Goal: Check status: Check status

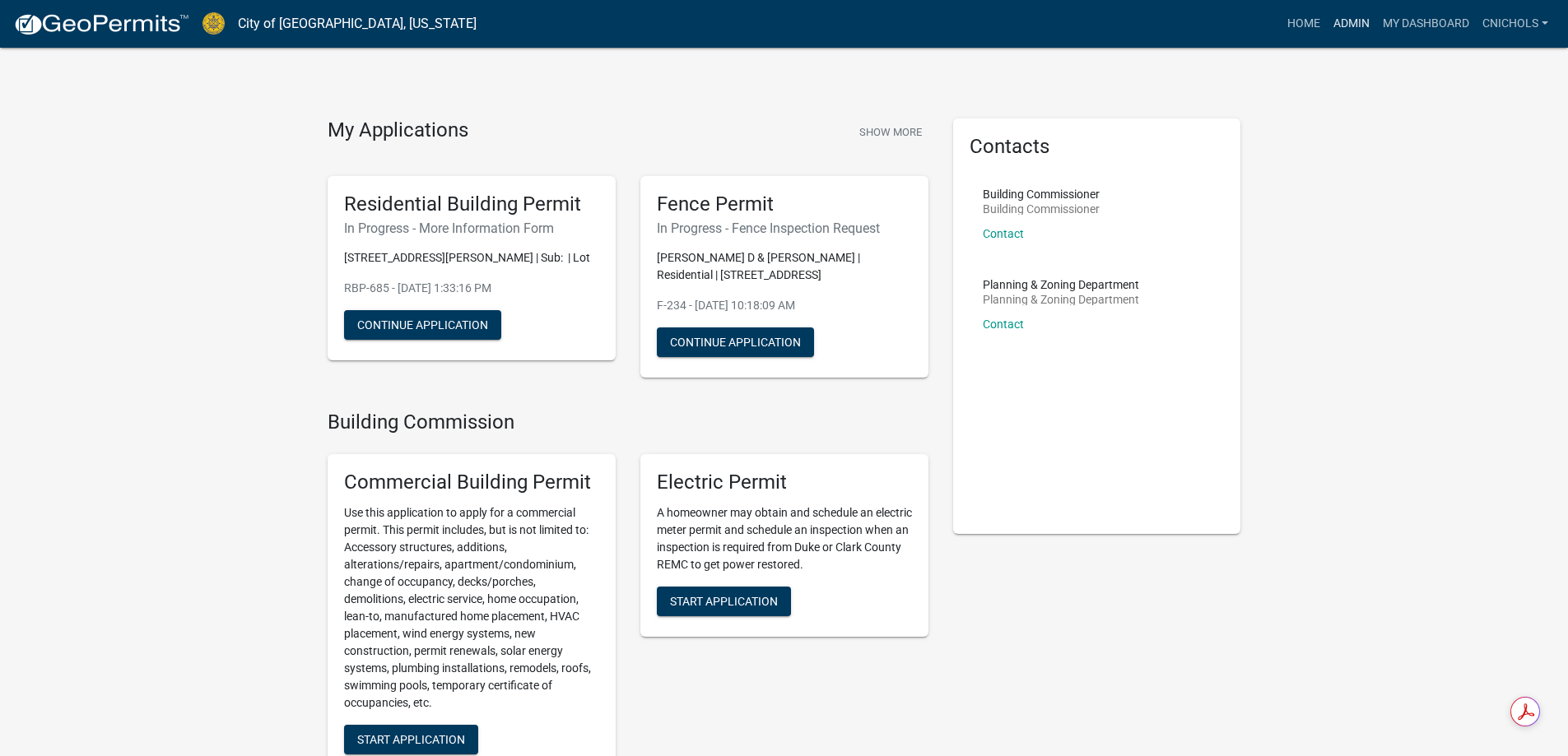
click at [1350, 20] on link "Admin" at bounding box center [1350, 24] width 49 height 32
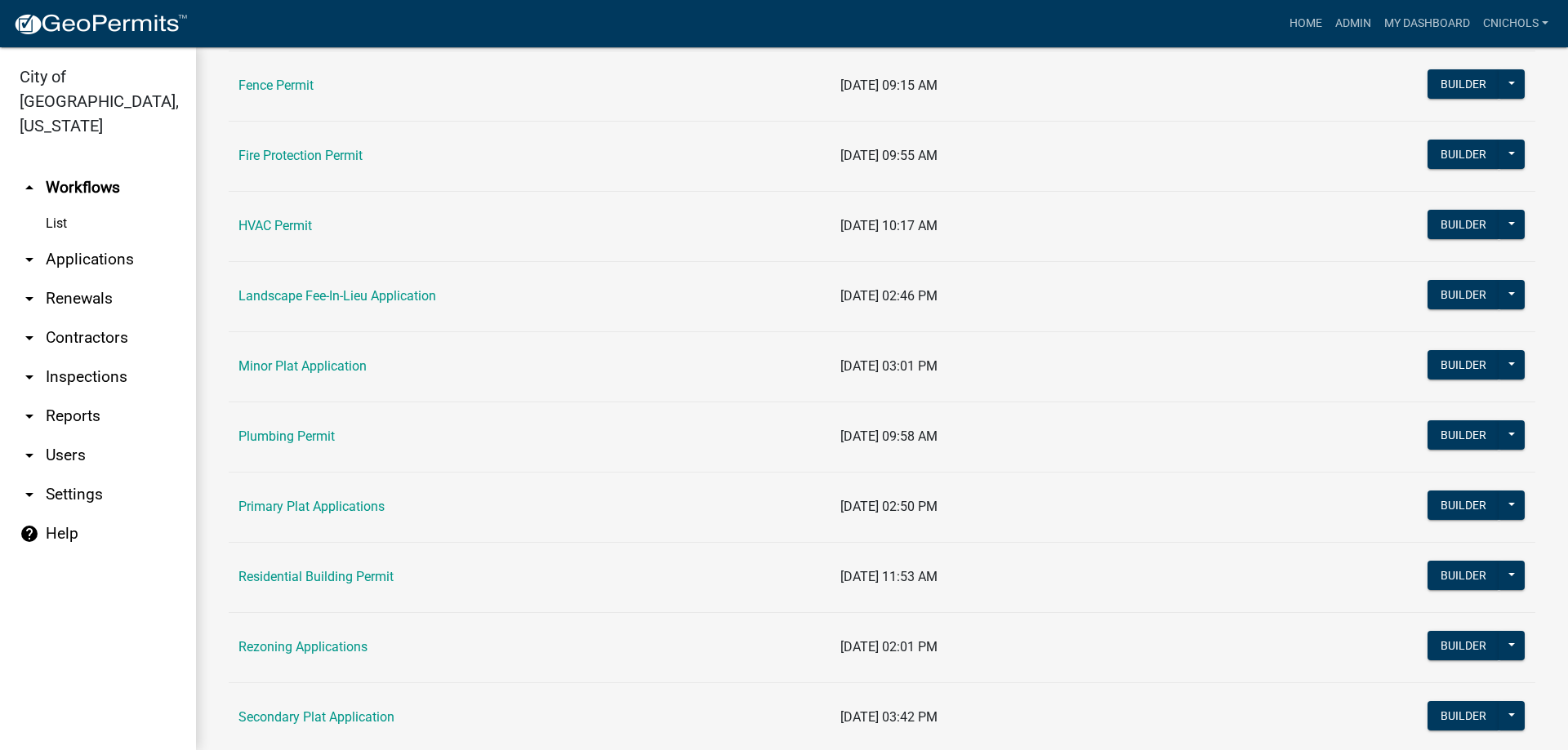
scroll to position [735, 0]
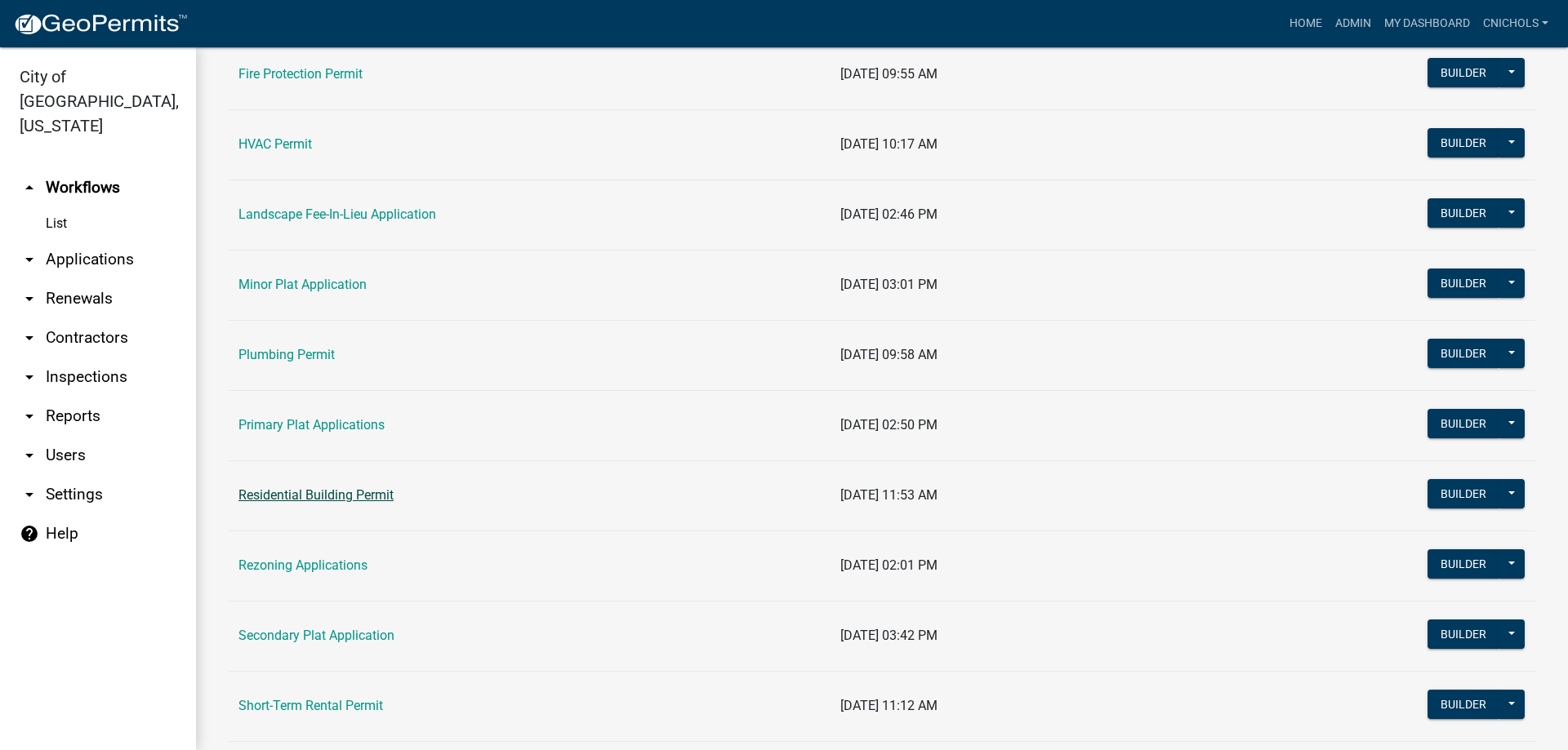
click at [322, 498] on link "Residential Building Permit" at bounding box center [315, 495] width 155 height 15
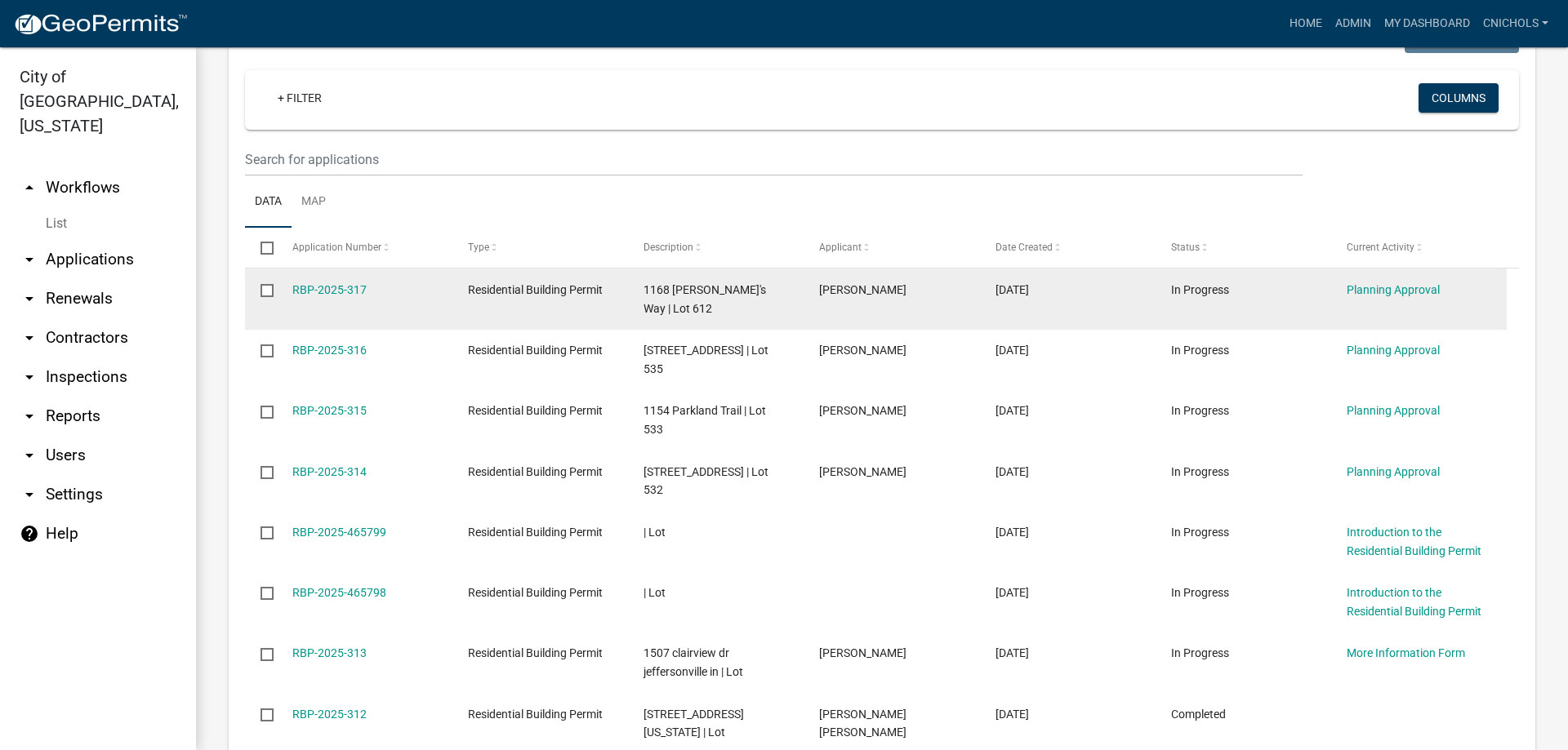
scroll to position [817, 0]
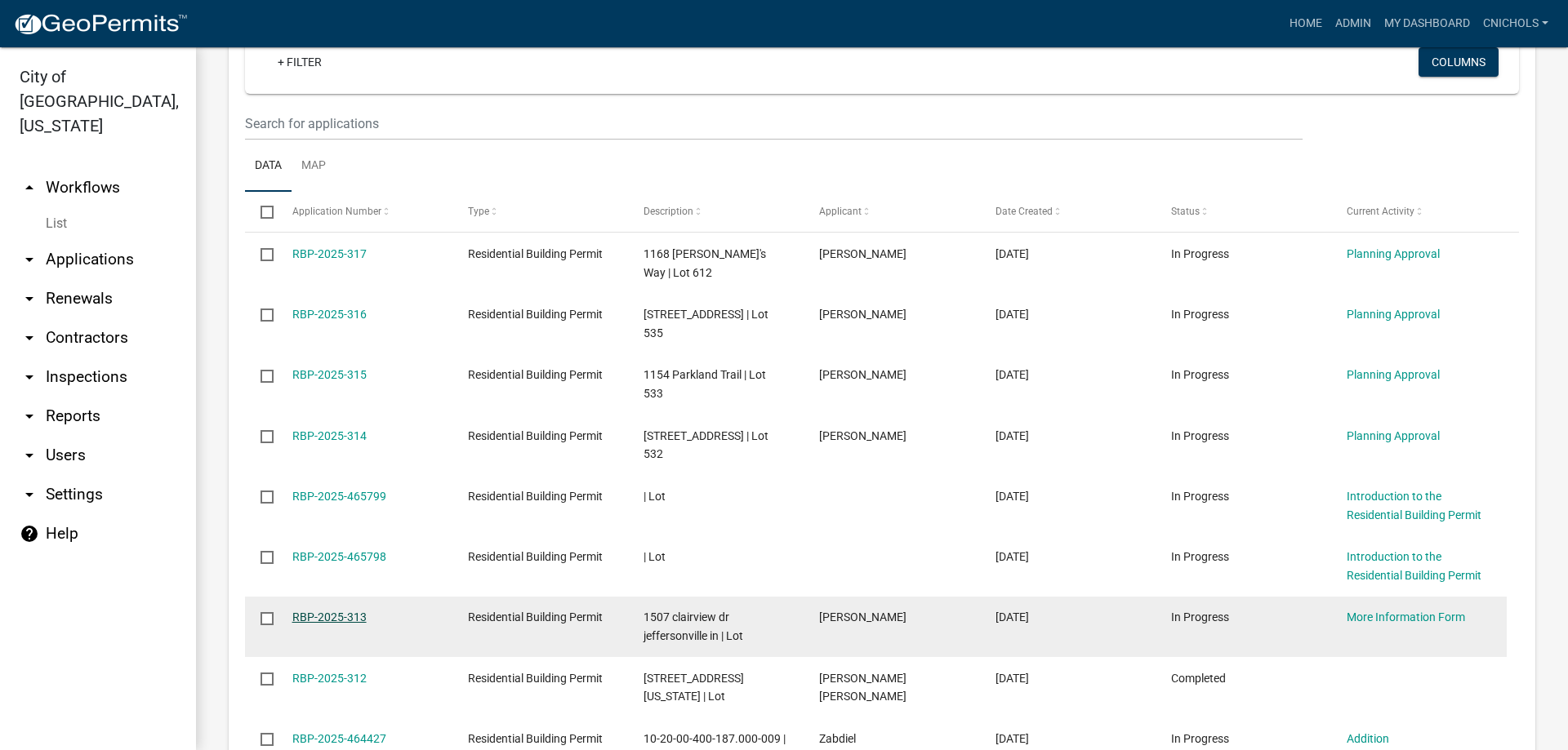
click at [336, 610] on link "RBP-2025-313" at bounding box center [329, 617] width 74 height 13
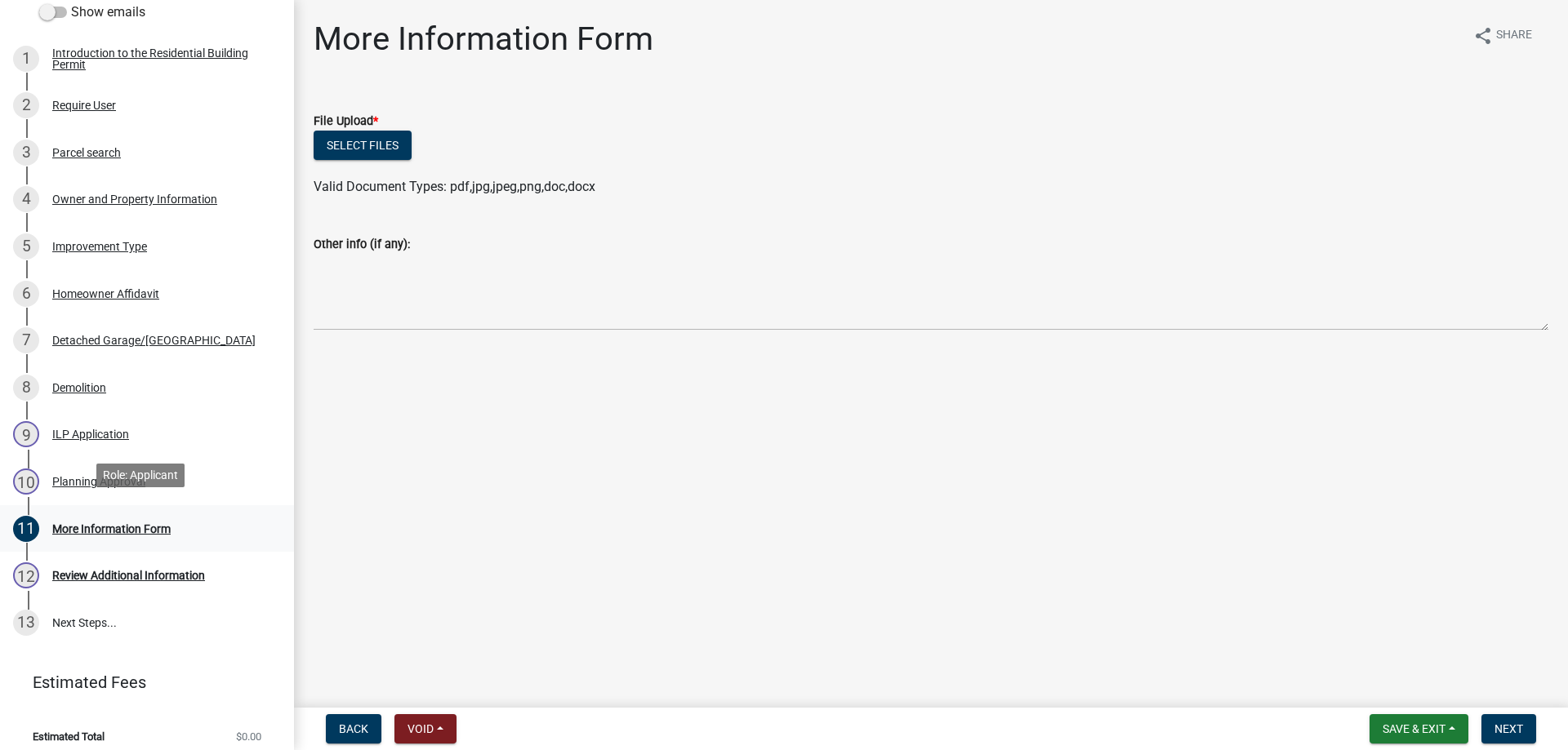
scroll to position [268, 0]
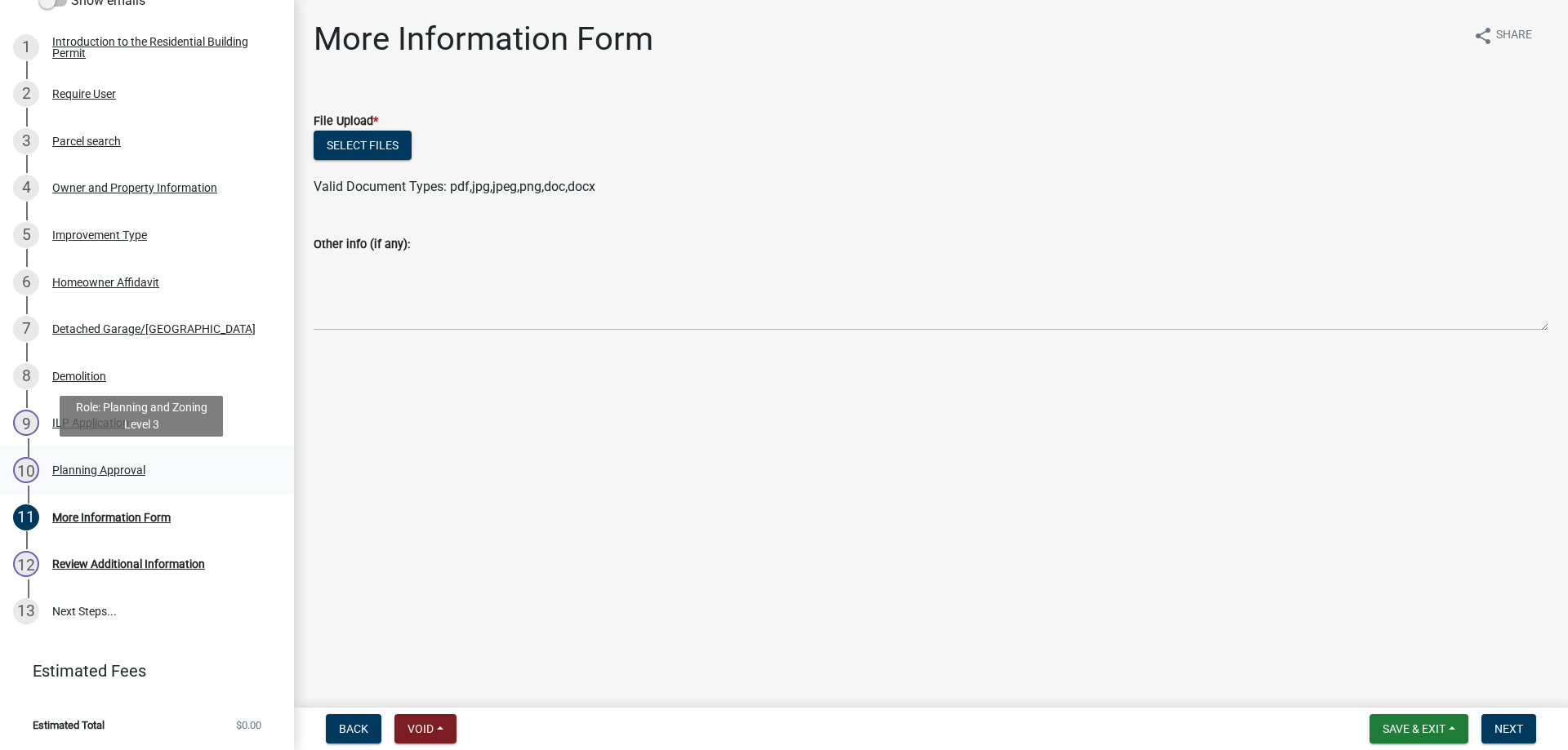
click at [69, 467] on div "Planning Approval" at bounding box center [99, 470] width 93 height 11
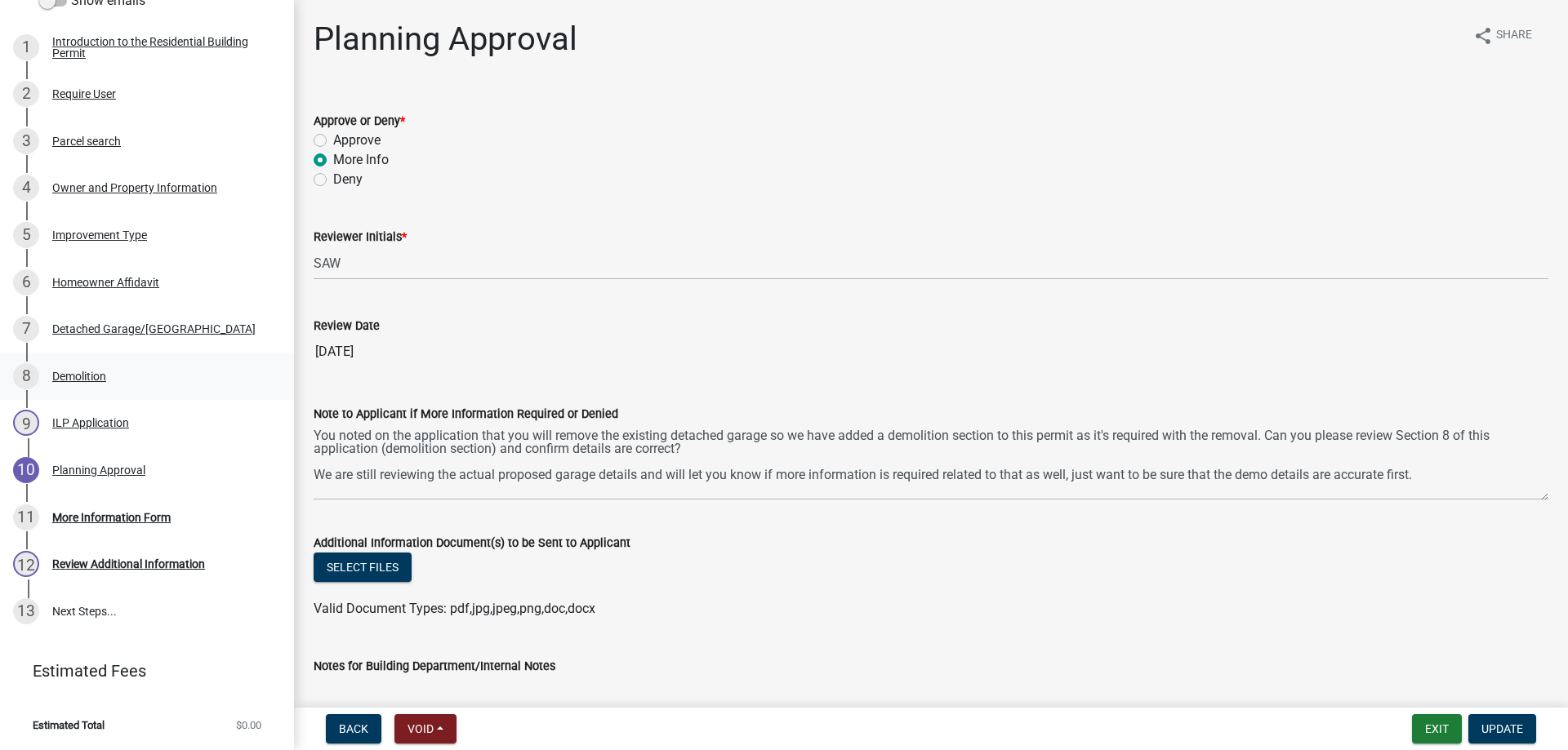
click at [79, 370] on div "Demolition" at bounding box center [79, 376] width 54 height 11
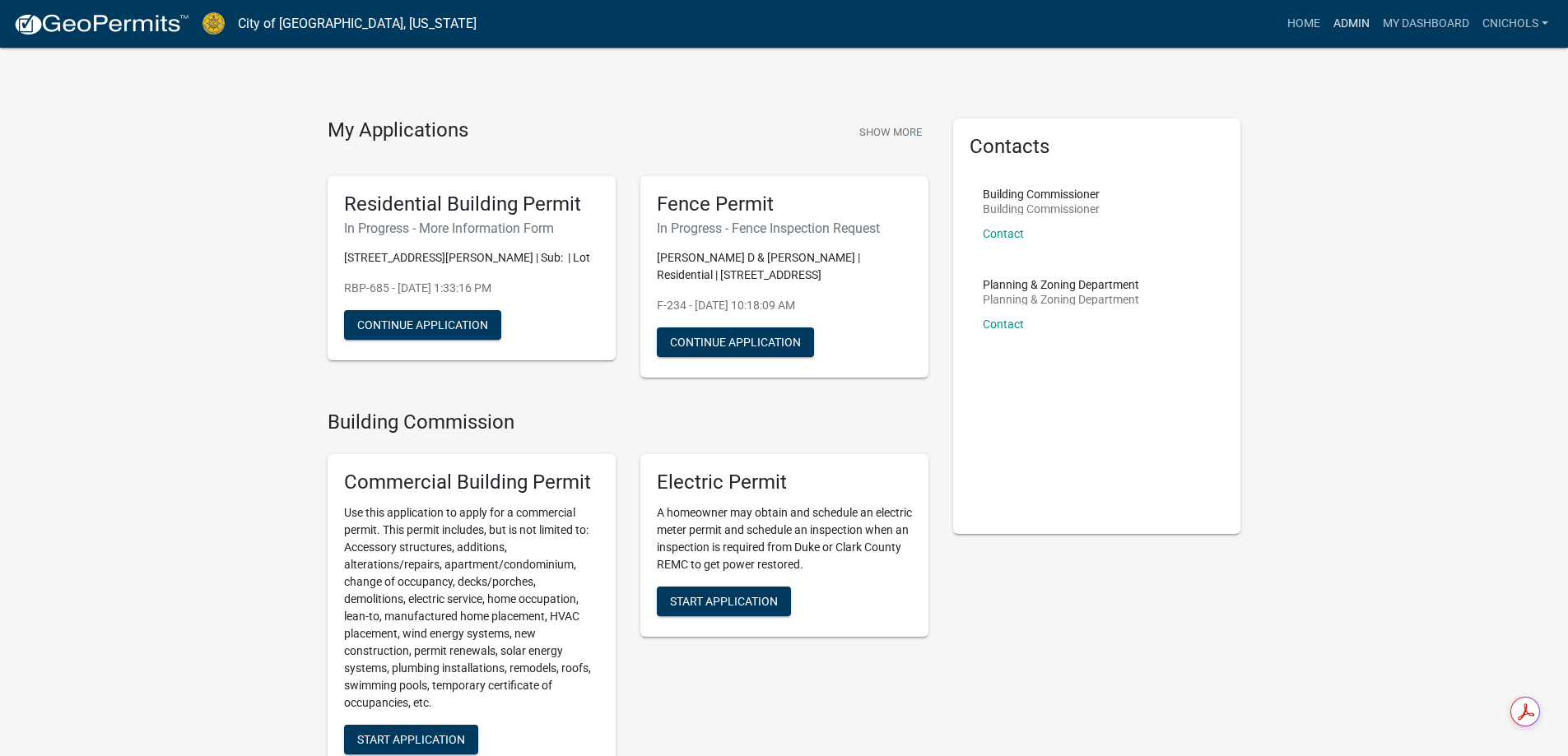
drag, startPoint x: 1342, startPoint y: 20, endPoint x: 1331, endPoint y: 35, distance: 18.6
click at [1343, 20] on link "Admin" at bounding box center [1350, 24] width 49 height 32
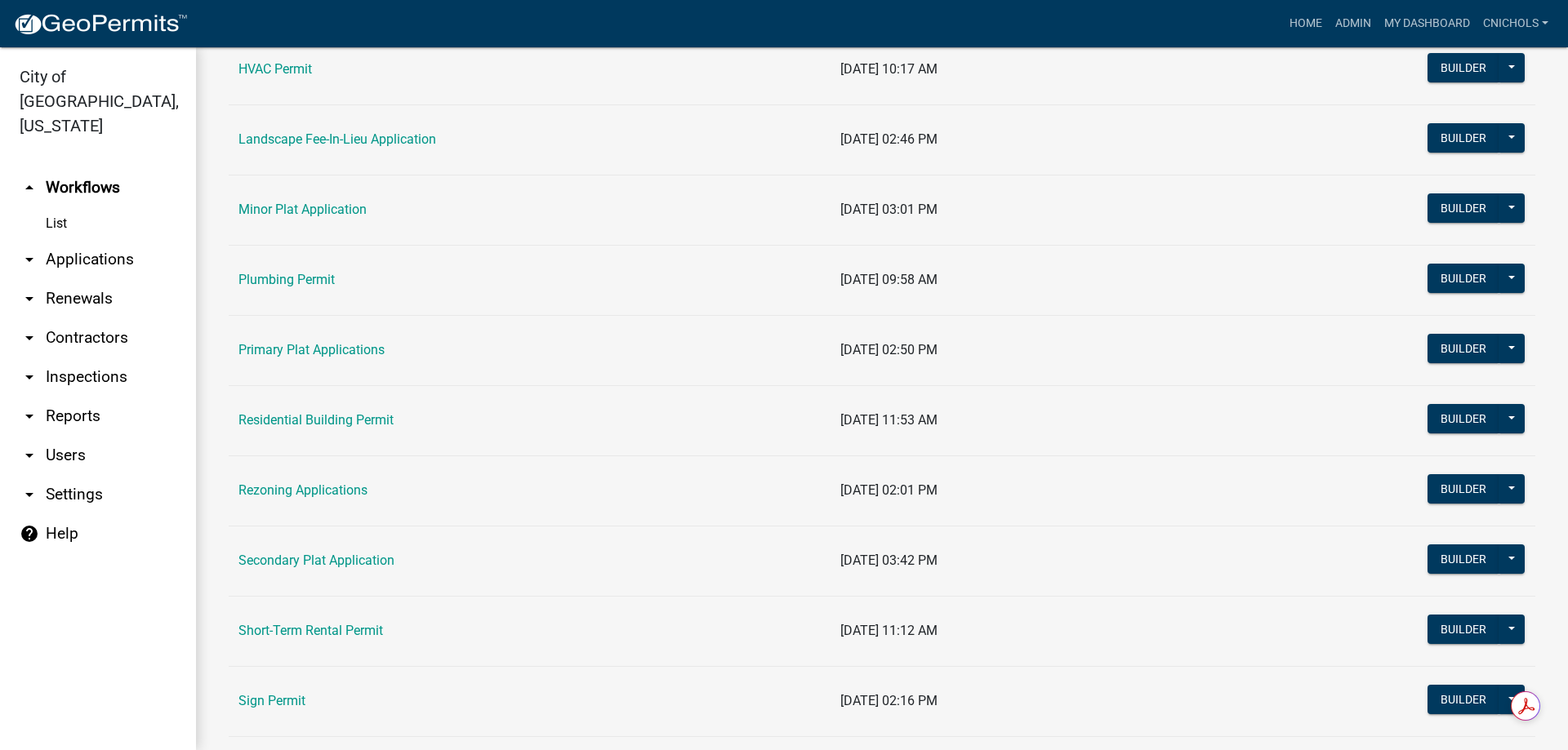
scroll to position [817, 0]
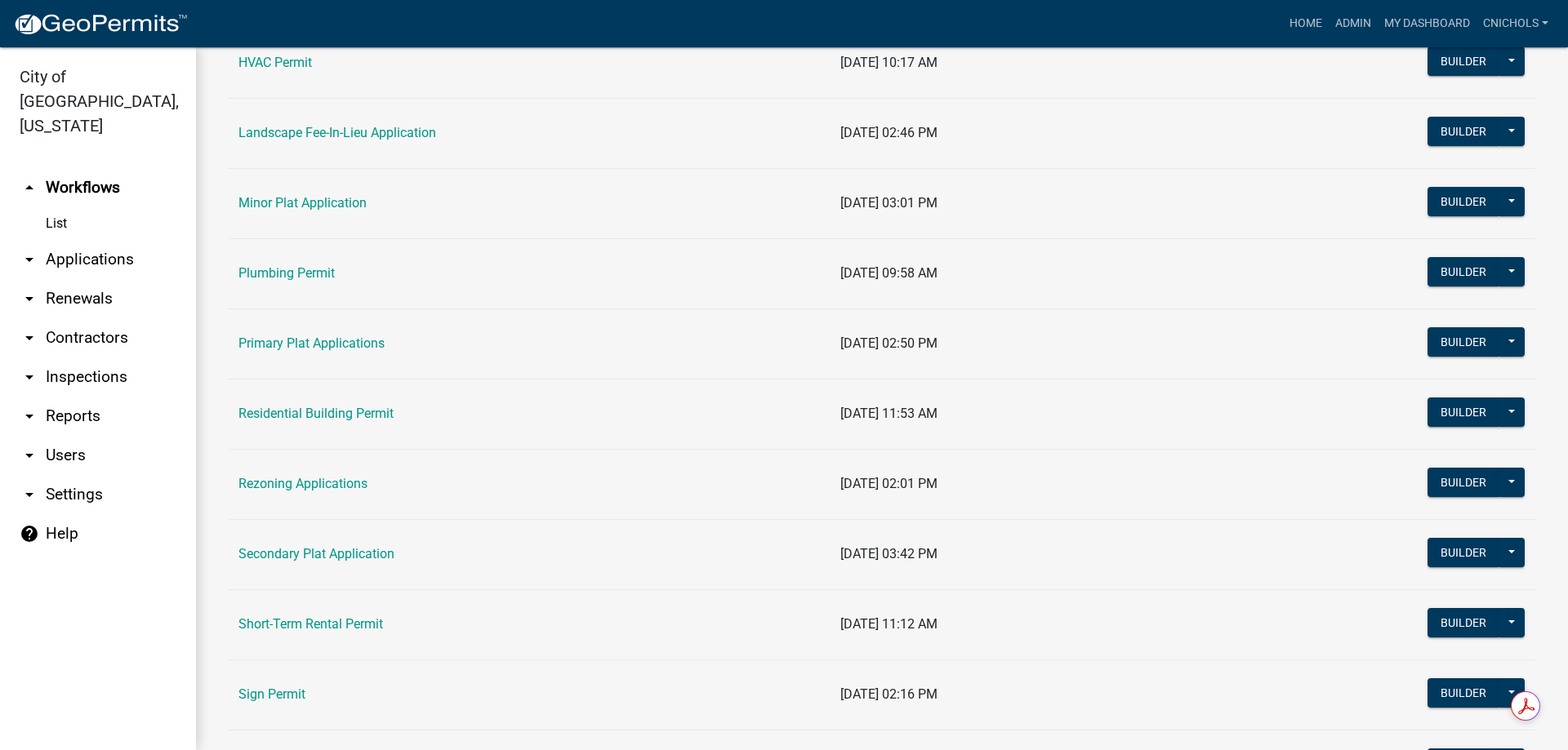
click at [318, 407] on link "Residential Building Permit" at bounding box center [315, 413] width 155 height 15
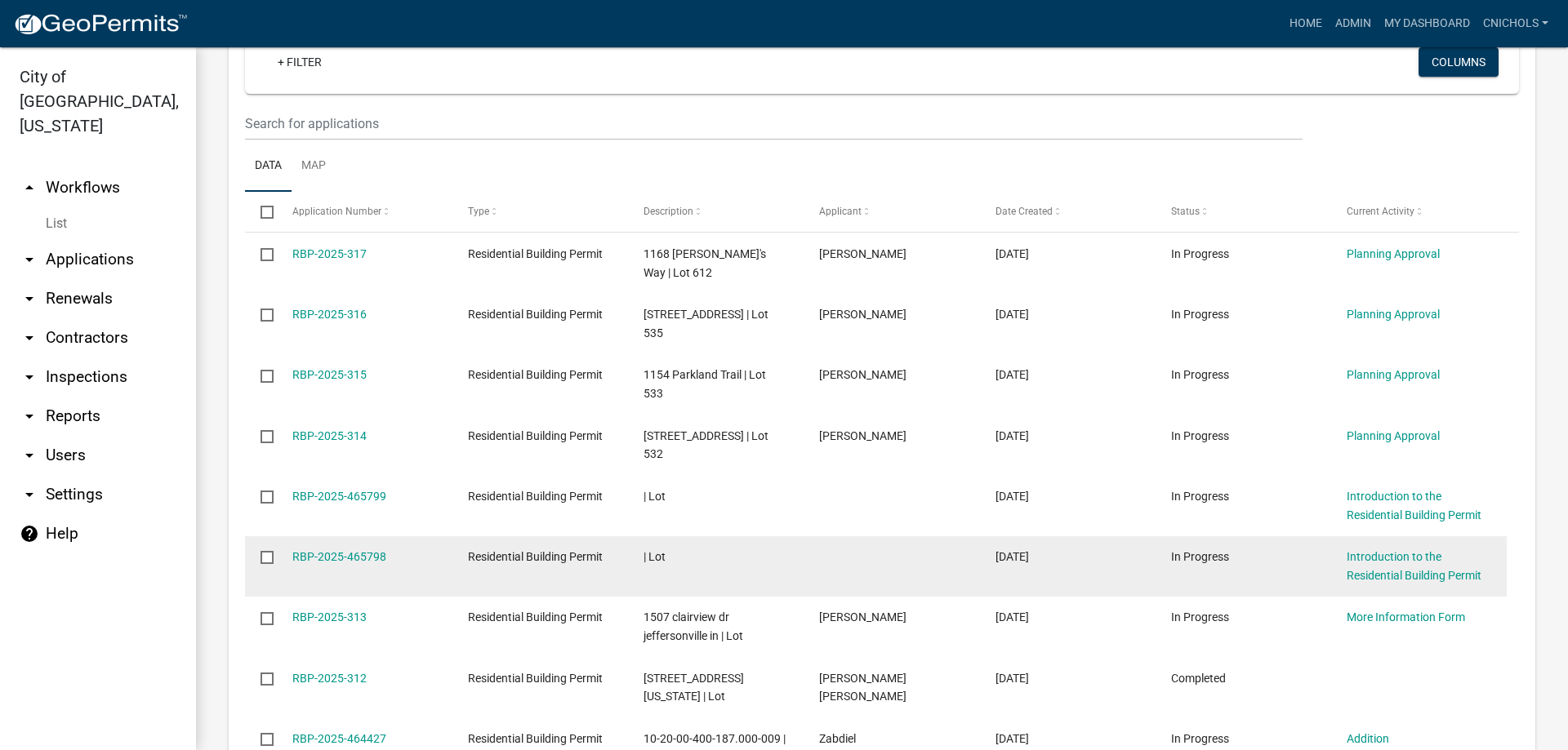
scroll to position [898, 0]
